Goal: Task Accomplishment & Management: Use online tool/utility

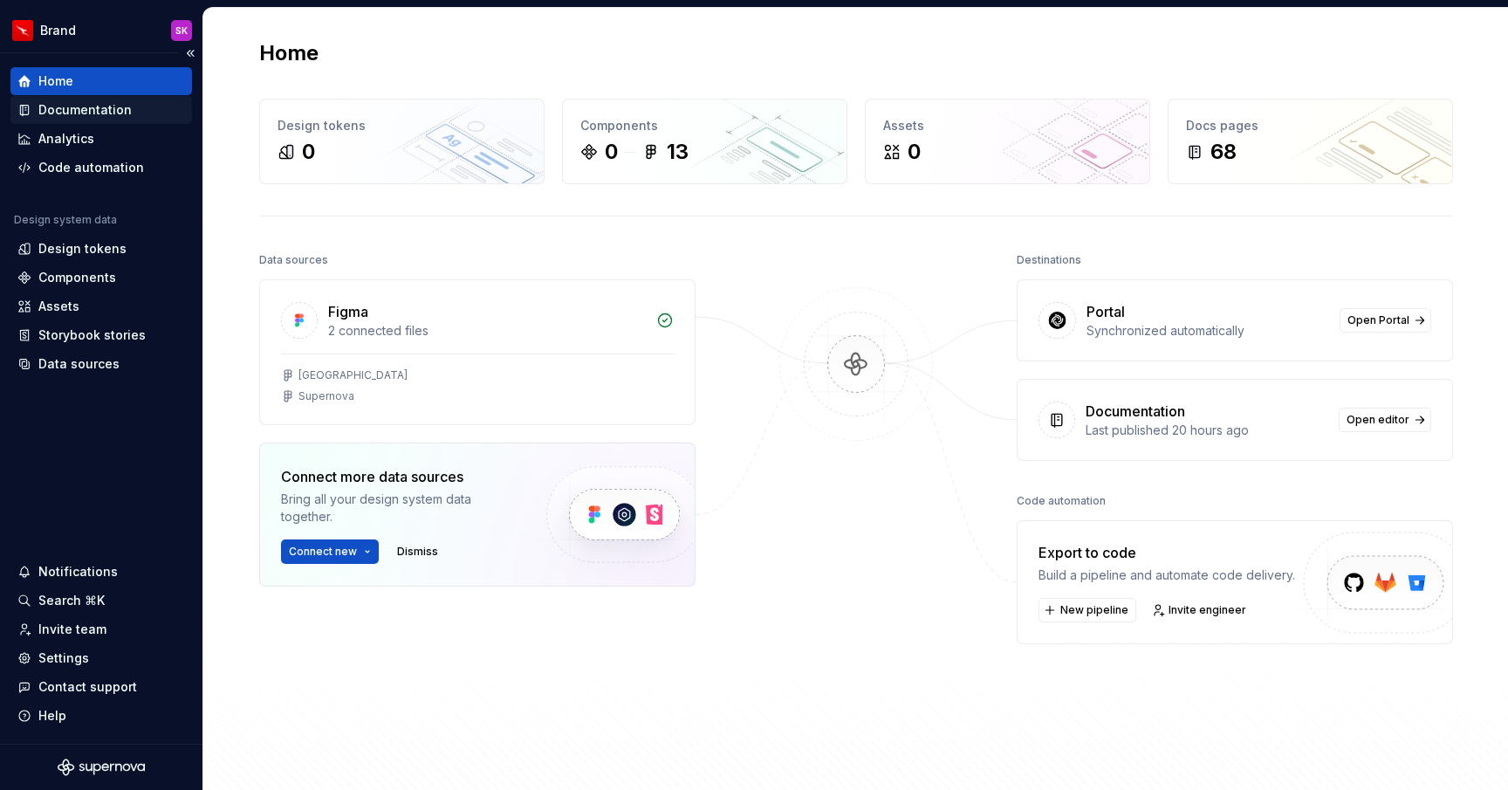
click at [65, 110] on div "Documentation" at bounding box center [84, 109] width 93 height 17
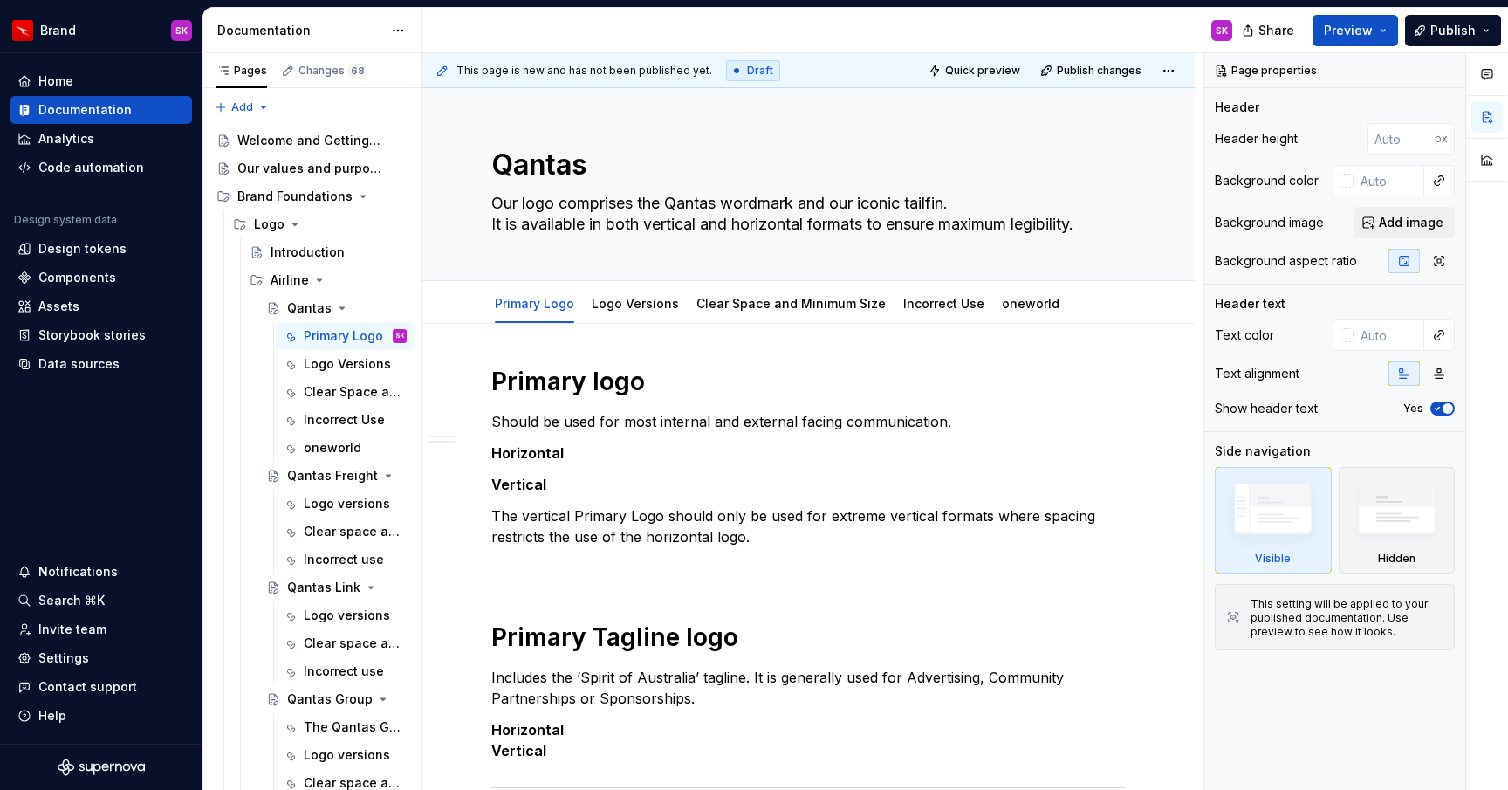
type textarea "*"
